Goal: Transaction & Acquisition: Book appointment/travel/reservation

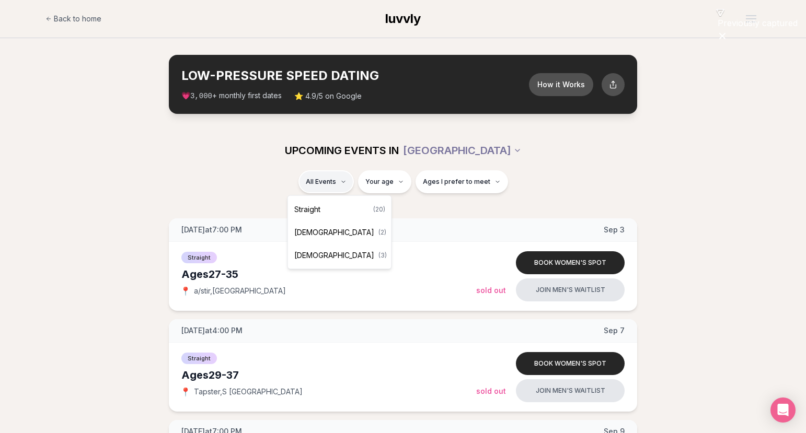
click at [339, 205] on div "Straight ( 20 )" at bounding box center [339, 209] width 99 height 23
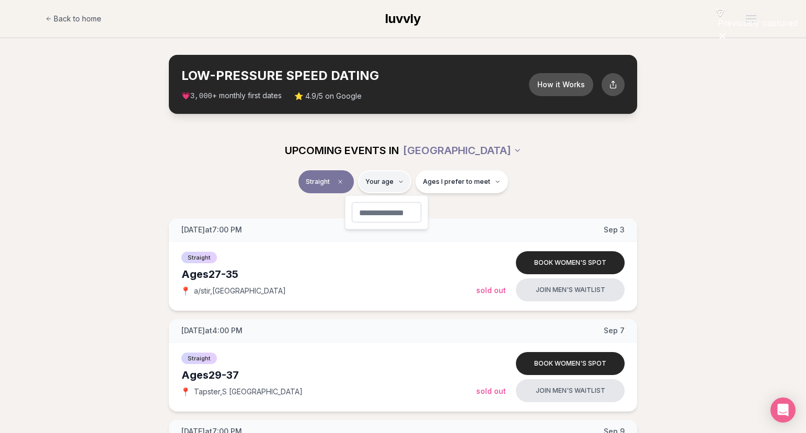
type input "**"
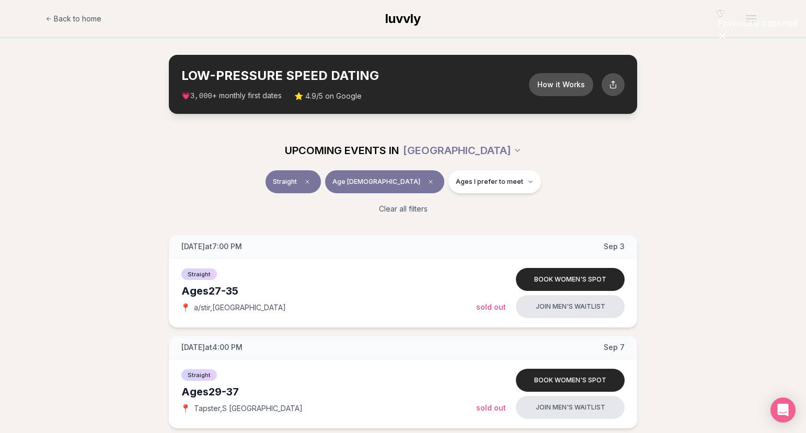
click at [551, 210] on div "Clear all filters" at bounding box center [403, 209] width 586 height 23
click at [491, 189] on button "Ages I prefer to meet" at bounding box center [495, 181] width 93 height 23
click at [460, 208] on span "Younger than me" at bounding box center [459, 207] width 59 height 10
click at [424, 208] on button "Younger than me" at bounding box center [420, 207] width 8 height 8
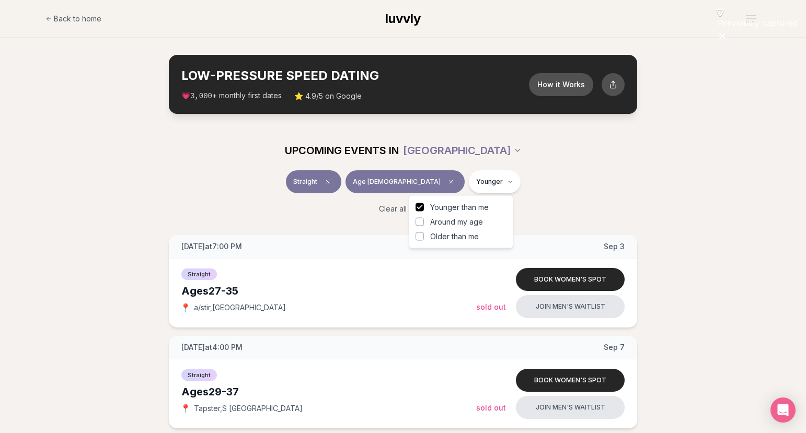
click at [460, 208] on span "Younger than me" at bounding box center [459, 207] width 59 height 10
click at [424, 208] on button "Younger than me" at bounding box center [420, 207] width 8 height 8
click at [454, 225] on span "Around my age" at bounding box center [456, 222] width 53 height 10
click at [424, 225] on button "Around my age" at bounding box center [420, 222] width 8 height 8
click at [450, 209] on span "Younger than me" at bounding box center [459, 207] width 59 height 10
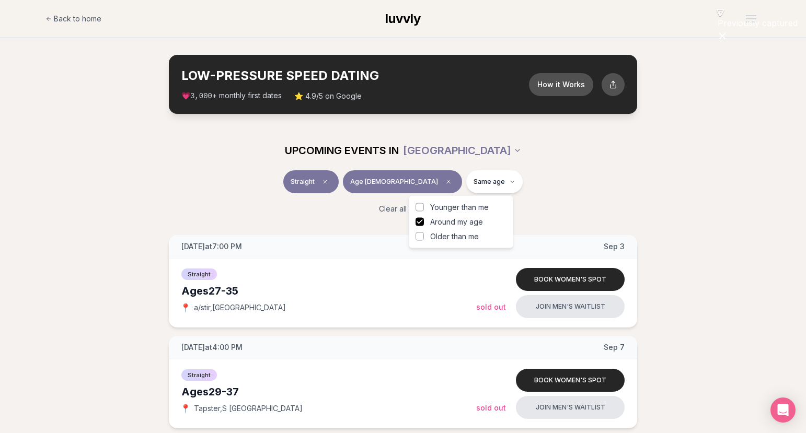
click at [424, 209] on button "Younger than me" at bounding box center [420, 207] width 8 height 8
click at [450, 237] on span "Older than me" at bounding box center [454, 237] width 49 height 10
click at [424, 237] on button "Older than me" at bounding box center [420, 237] width 8 height 8
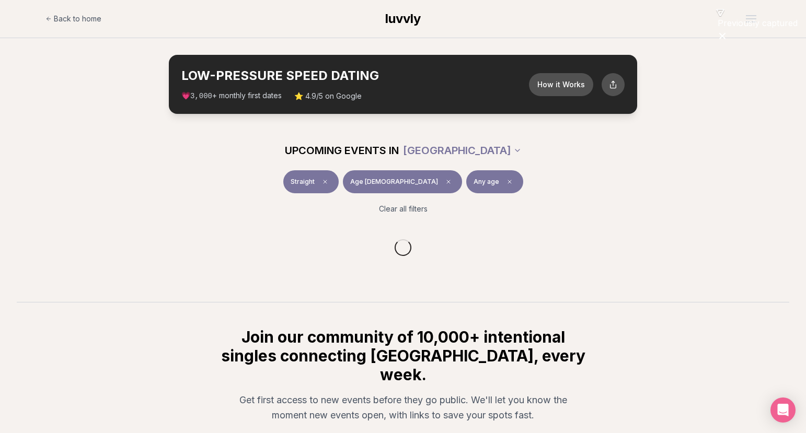
click at [589, 146] on div "UPCOMING EVENTS IN [GEOGRAPHIC_DATA]" at bounding box center [403, 150] width 586 height 23
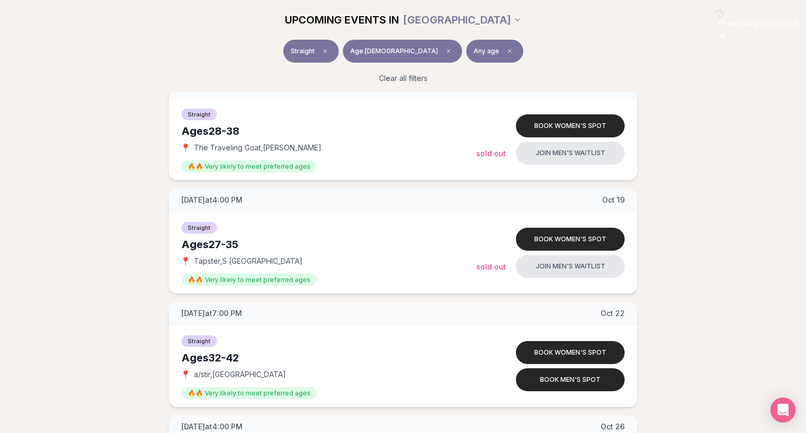
scroll to position [1605, 0]
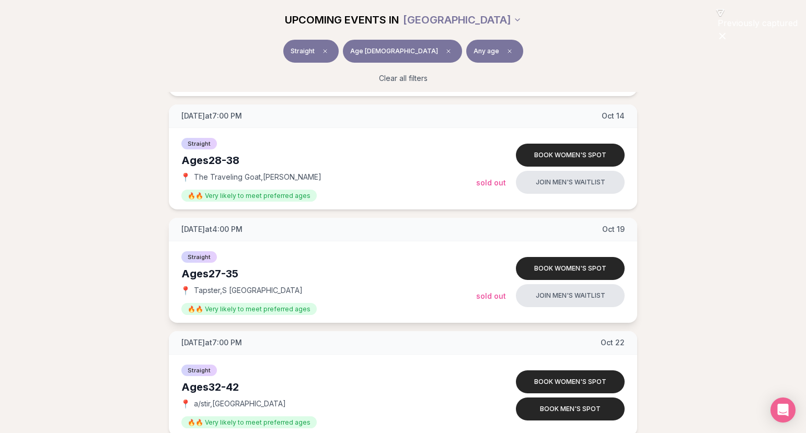
click at [419, 255] on div "Straight" at bounding box center [328, 256] width 295 height 13
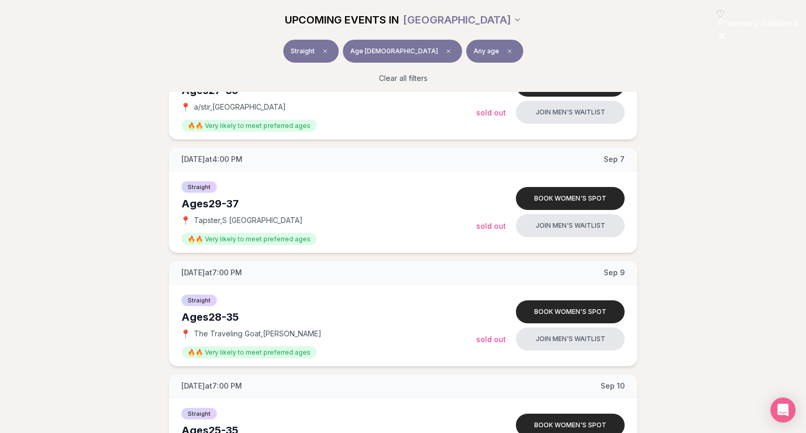
scroll to position [0, 0]
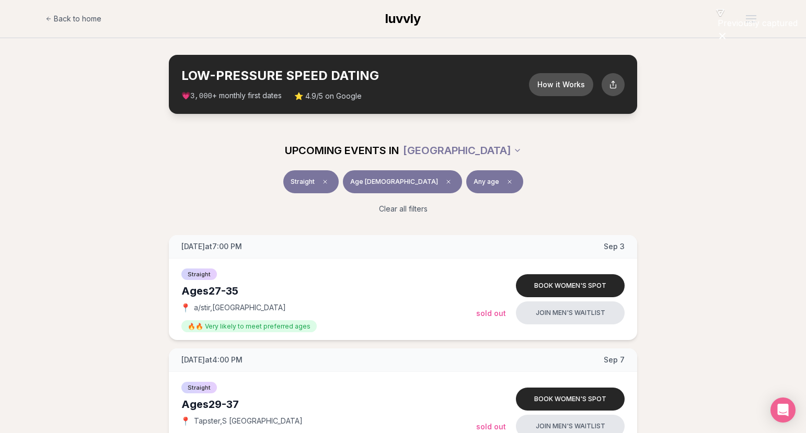
click at [541, 156] on div "UPCOMING EVENTS IN [GEOGRAPHIC_DATA]" at bounding box center [403, 150] width 586 height 23
